Goal: Task Accomplishment & Management: Manage account settings

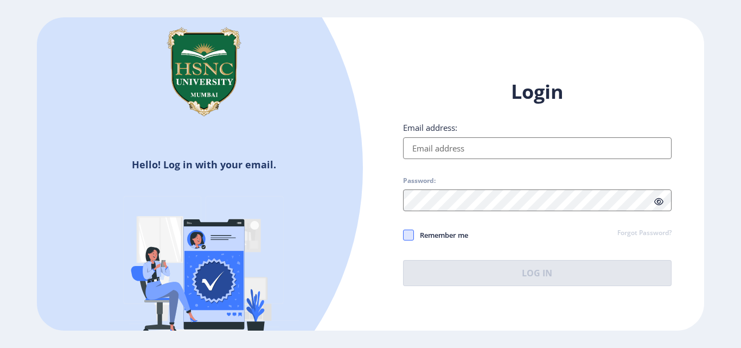
type input "23021081075@hsncu.edu.in"
click at [409, 235] on span at bounding box center [408, 235] width 11 height 11
click at [404, 235] on input "Remember me" at bounding box center [403, 235] width 1 height 1
checkbox input "true"
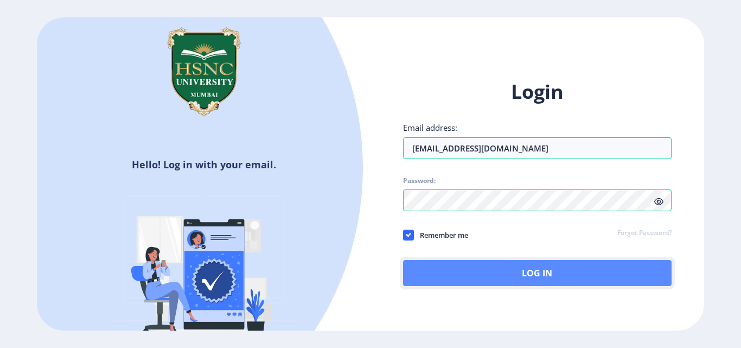
click at [481, 283] on button "Log In" at bounding box center [537, 273] width 269 height 26
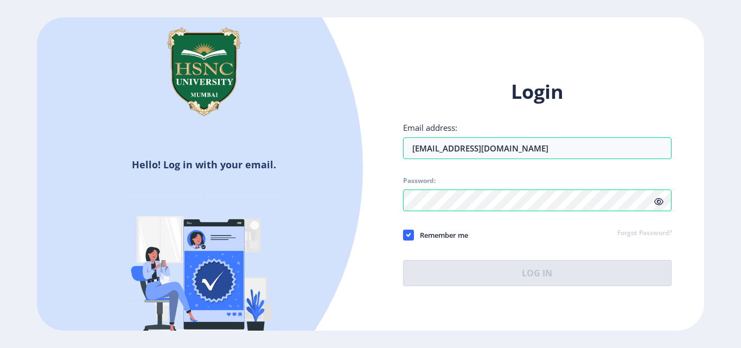
click at [658, 201] on icon at bounding box center [658, 201] width 9 height 8
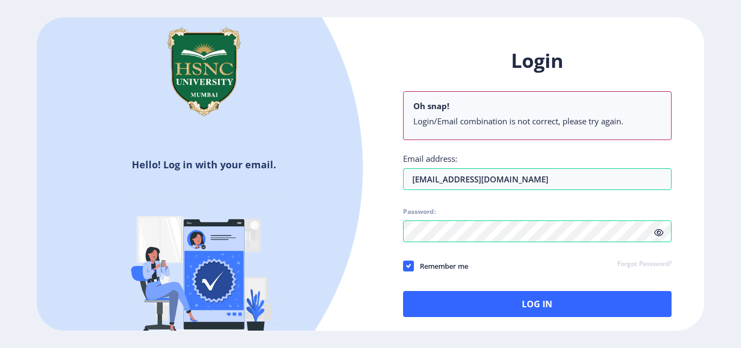
click at [658, 230] on icon at bounding box center [658, 232] width 9 height 8
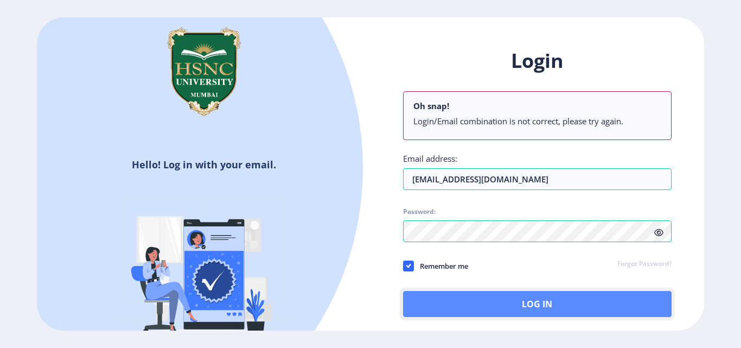
click at [494, 306] on button "Log In" at bounding box center [537, 304] width 269 height 26
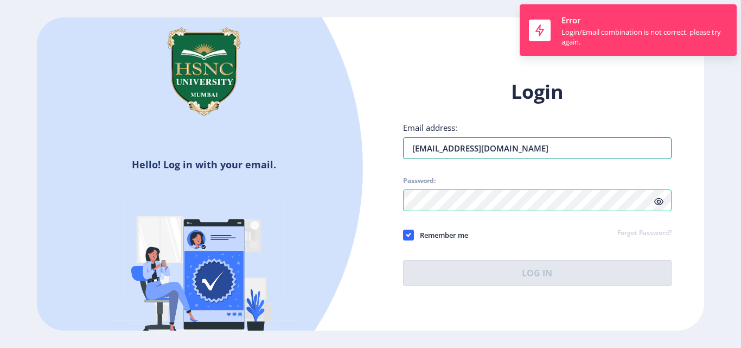
drag, startPoint x: 556, startPoint y: 157, endPoint x: 226, endPoint y: 164, distance: 329.9
click at [226, 164] on div "Hello! Log in with your email. Don't have an account? Register Login Email addr…" at bounding box center [370, 173] width 667 height 313
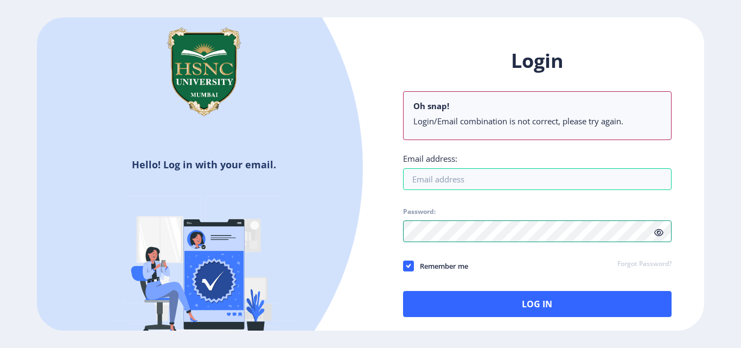
click at [241, 240] on div "Hello! Log in with your email. Don't have an account? Register Login Oh snap! L…" at bounding box center [370, 173] width 667 height 313
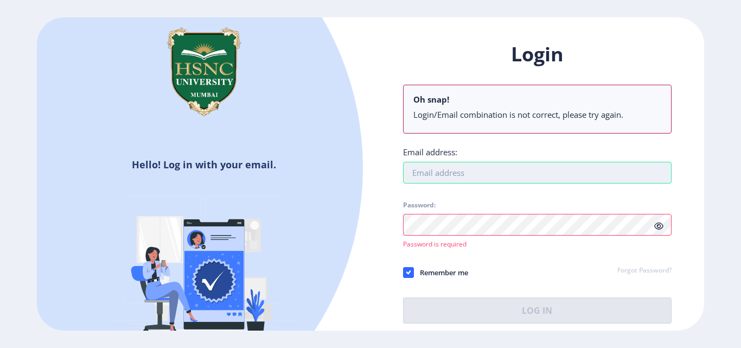
click at [455, 171] on input "Email address:" at bounding box center [537, 173] width 269 height 22
type input "23021081075@hsncu.edu.in"
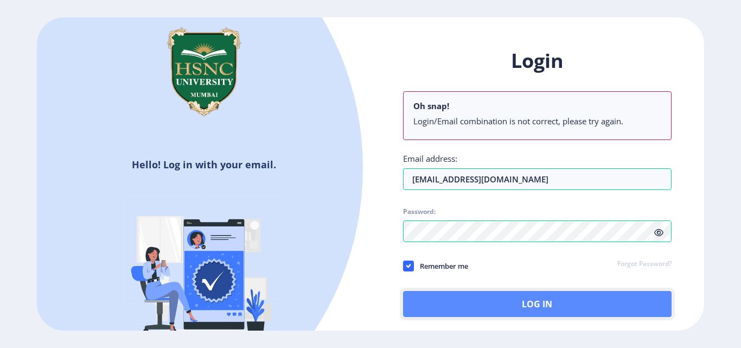
click at [449, 296] on button "Log In" at bounding box center [537, 304] width 269 height 26
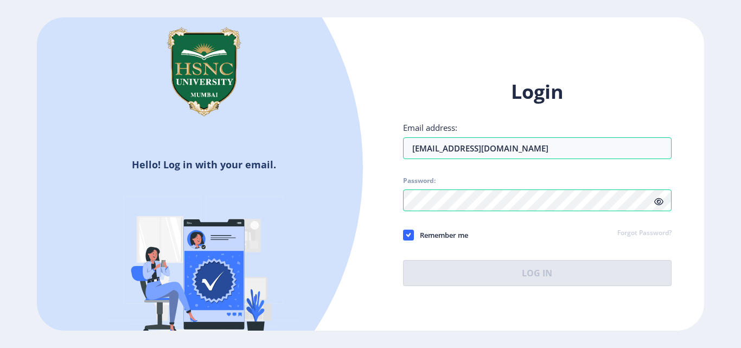
click at [660, 201] on icon at bounding box center [658, 201] width 9 height 8
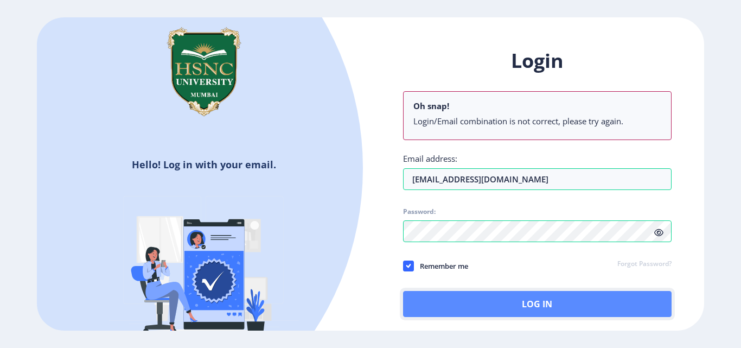
click at [524, 305] on button "Log In" at bounding box center [537, 304] width 269 height 26
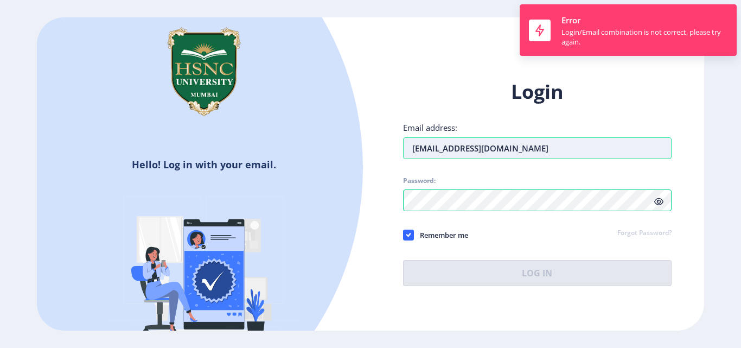
click at [545, 156] on input "23021081075@hsncu.edu.in" at bounding box center [537, 148] width 269 height 22
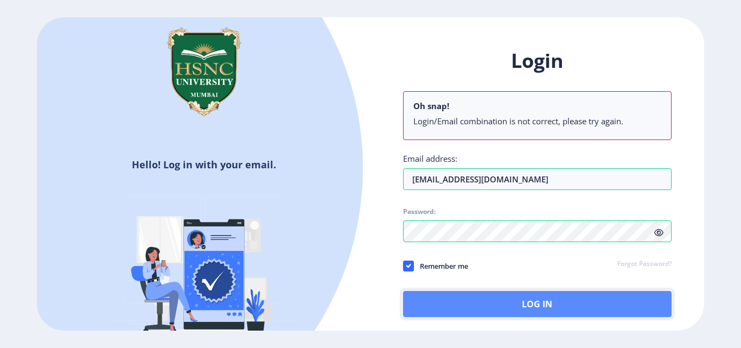
click at [531, 297] on button "Log In" at bounding box center [537, 304] width 269 height 26
